Goal: Task Accomplishment & Management: Manage account settings

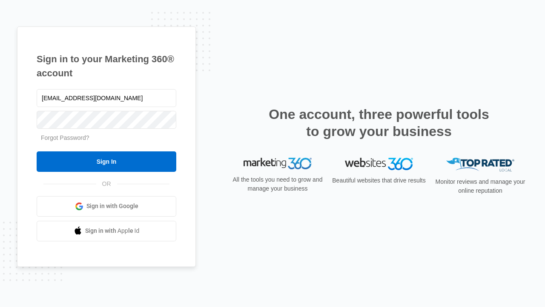
type input "dankie614@gmail.com"
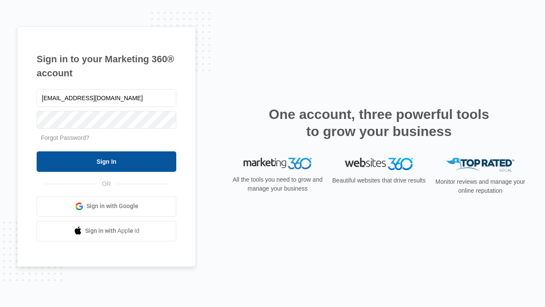
click at [106, 161] on input "Sign In" at bounding box center [107, 161] width 140 height 20
